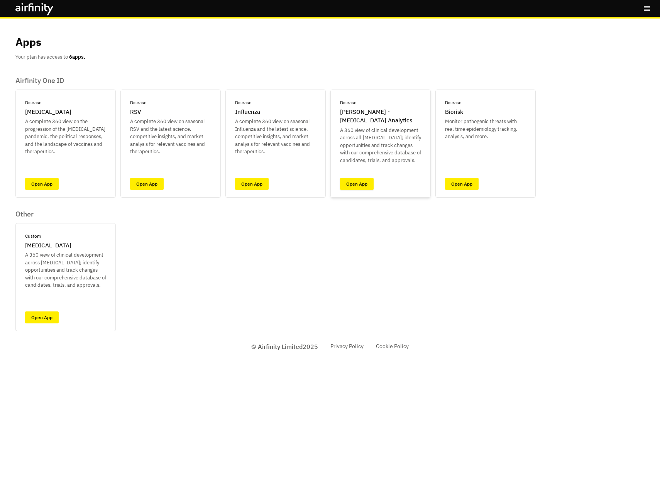
click at [361, 183] on link "Open App" at bounding box center [357, 184] width 34 height 12
